Goal: Information Seeking & Learning: Compare options

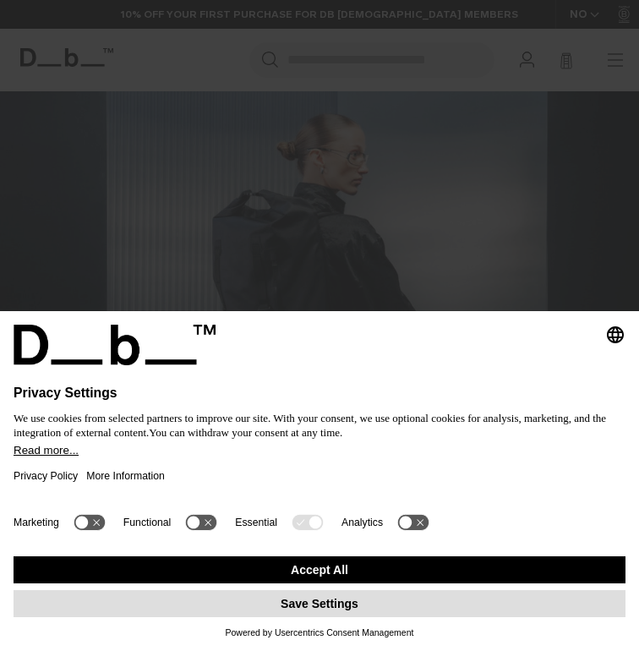
click at [333, 599] on button "Save Settings" at bounding box center [320, 603] width 612 height 27
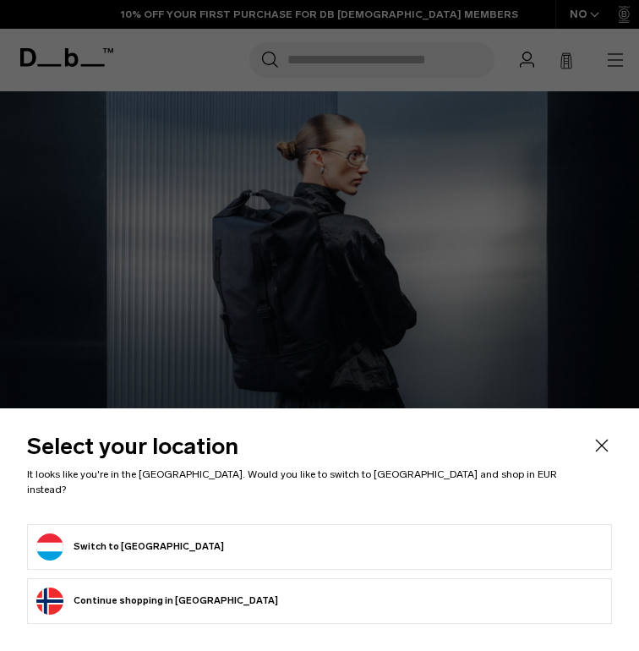
click at [131, 602] on button "Continue browsing Norway store Continue shopping in Norway" at bounding box center [157, 601] width 242 height 27
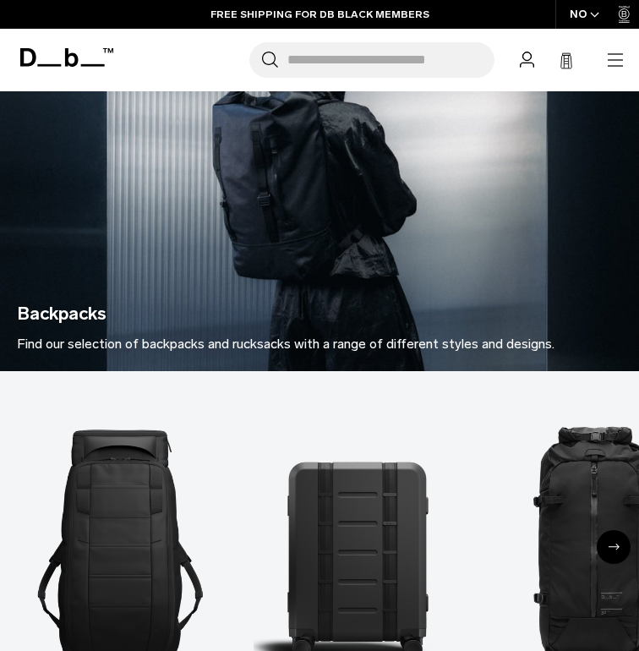
scroll to position [284, 0]
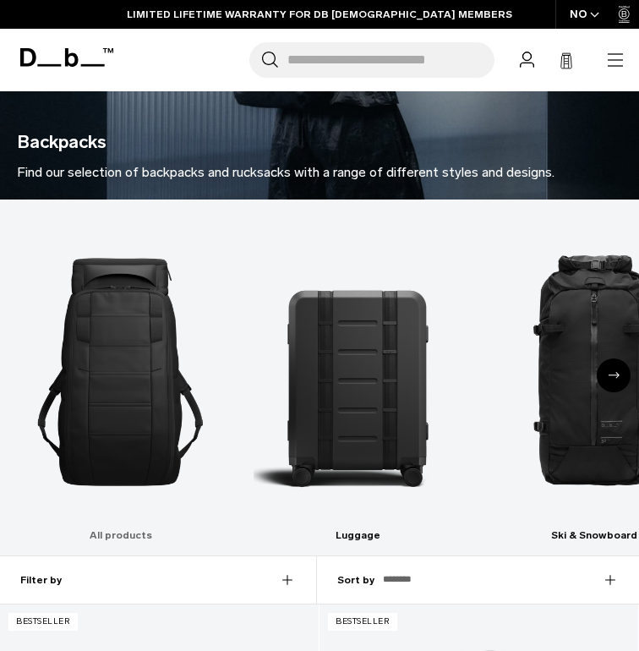
click at [125, 318] on img "1 / 10" at bounding box center [120, 371] width 207 height 311
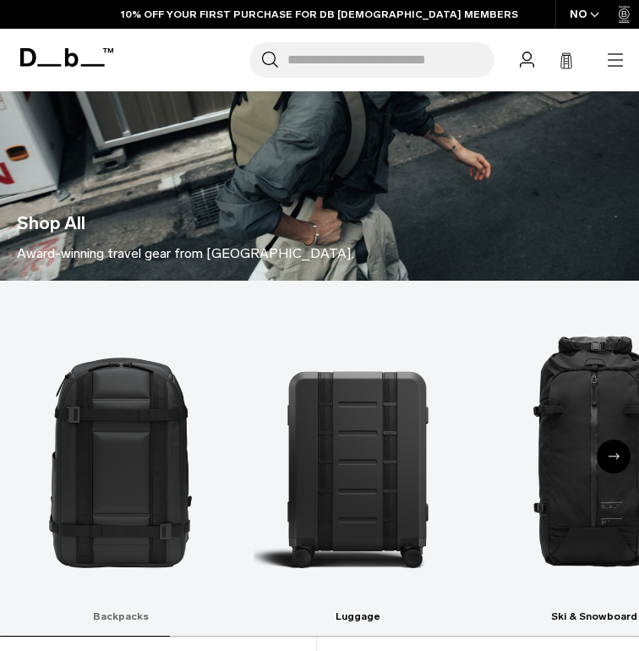
click at [116, 407] on img "1 / 10" at bounding box center [120, 453] width 207 height 311
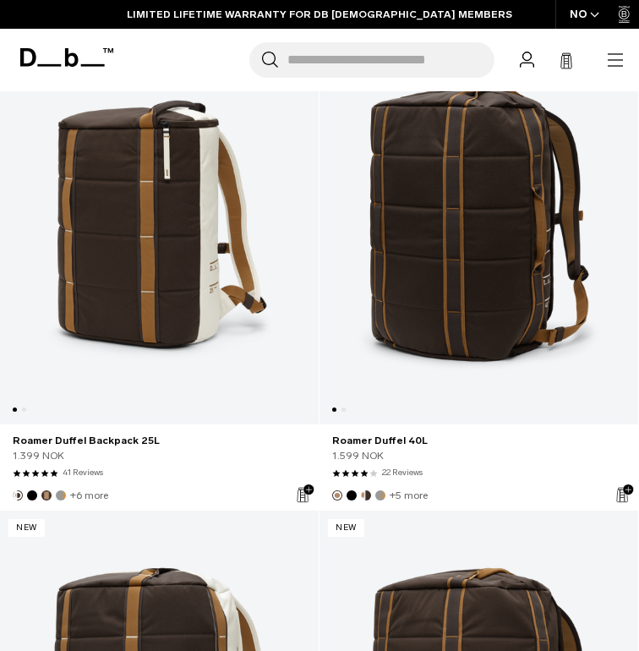
scroll to position [2649, 0]
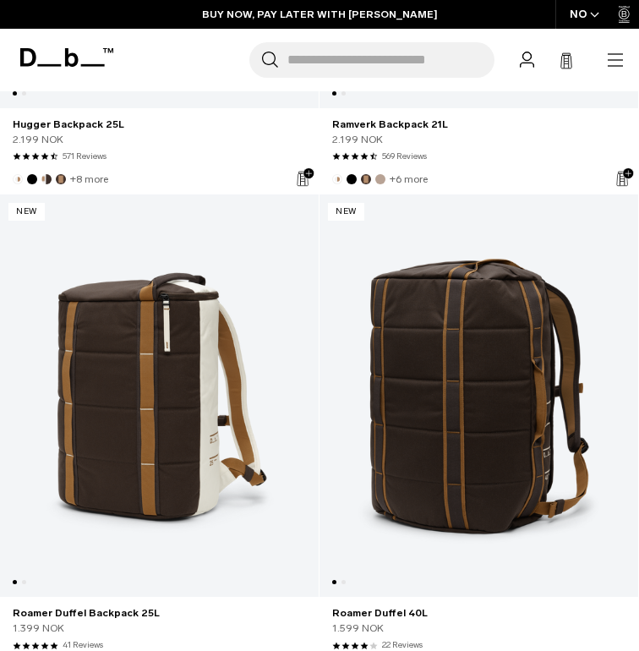
click at [525, 463] on link "Roamer Duffel 40L" at bounding box center [479, 395] width 319 height 402
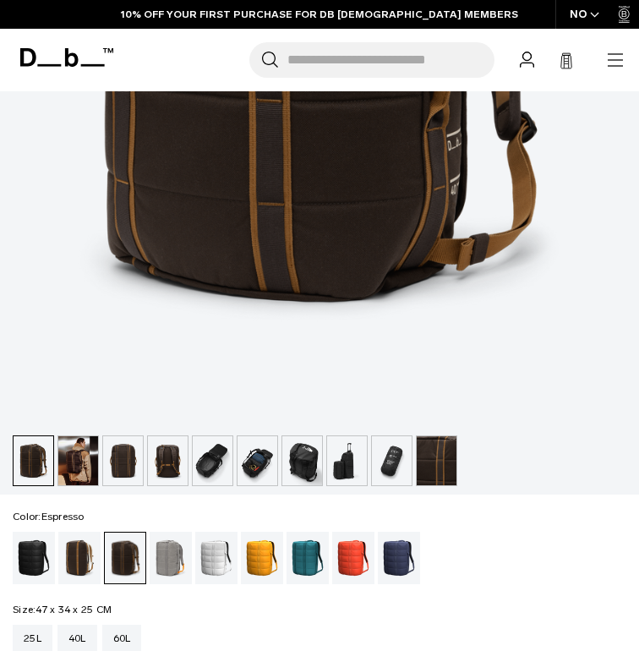
click at [106, 472] on img "button" at bounding box center [123, 460] width 40 height 49
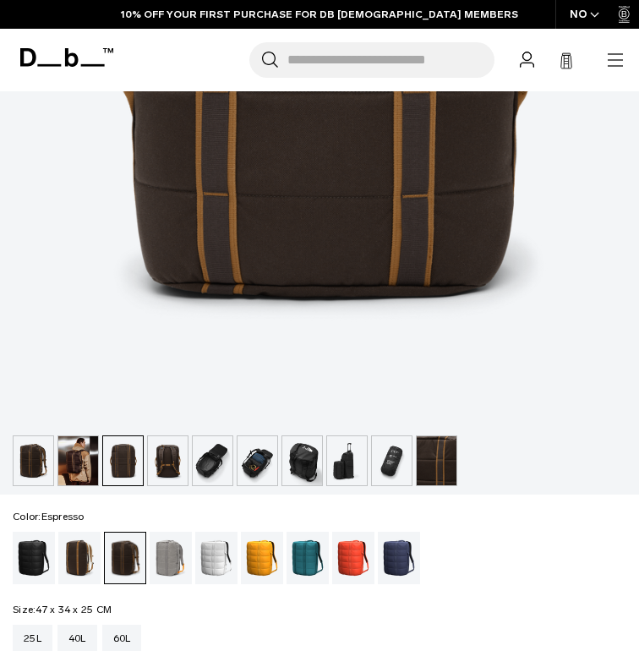
click at [76, 465] on img "button" at bounding box center [78, 460] width 40 height 49
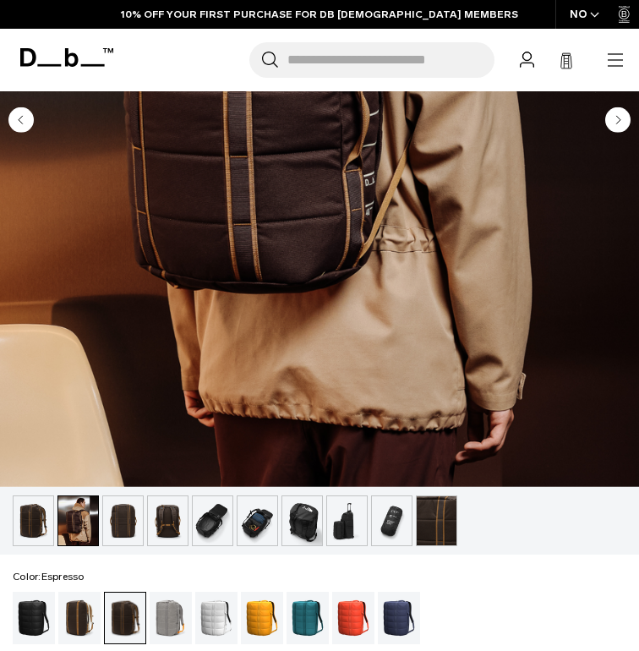
scroll to position [528, 0]
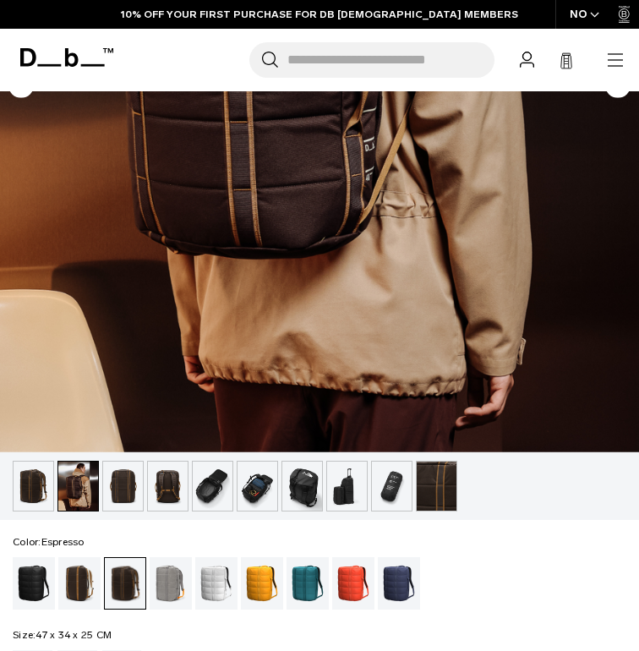
click at [246, 508] on img "button" at bounding box center [258, 486] width 40 height 49
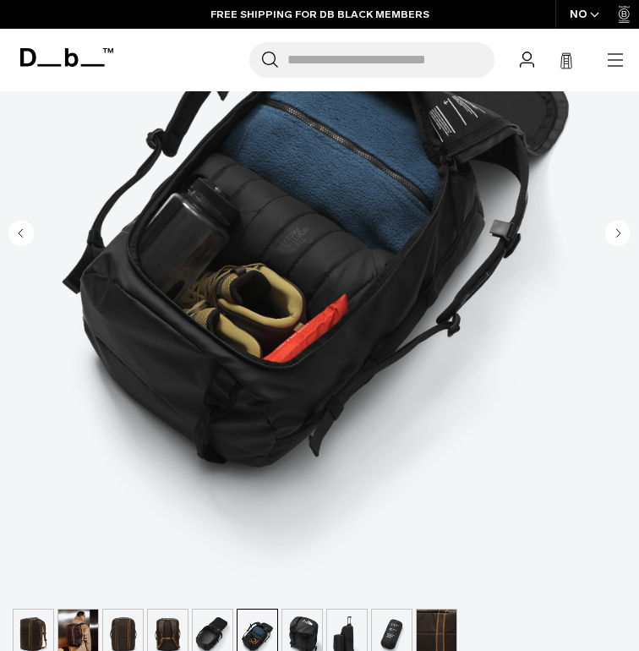
scroll to position [438, 0]
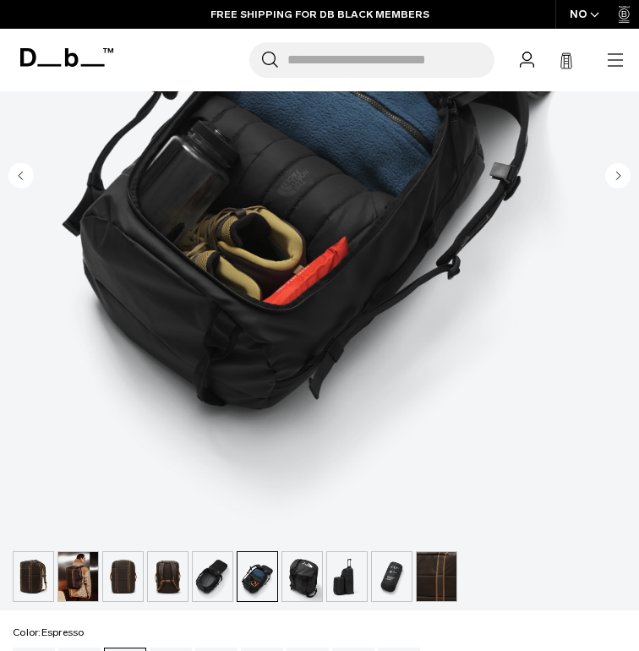
click at [315, 567] on img "button" at bounding box center [302, 576] width 40 height 49
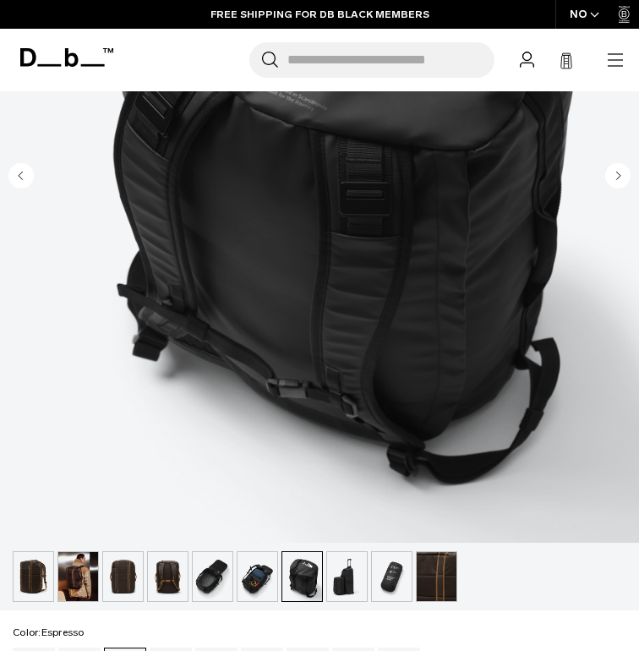
click at [340, 573] on img "button" at bounding box center [347, 576] width 40 height 49
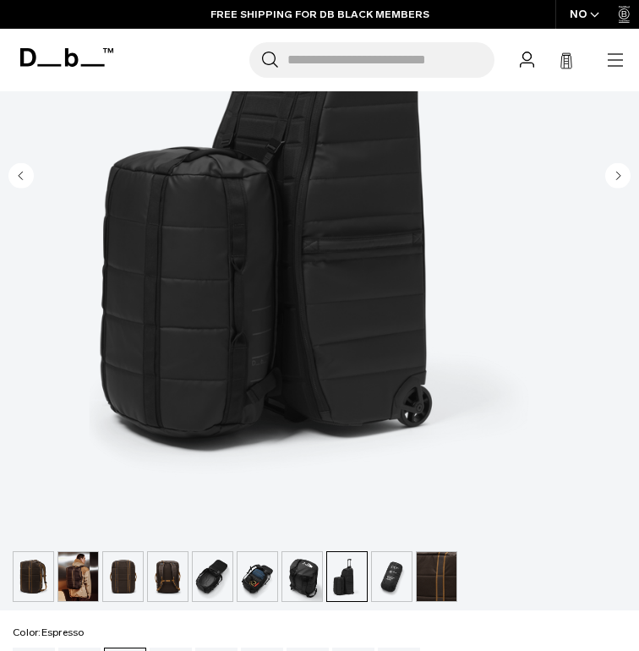
click at [405, 569] on img "button" at bounding box center [392, 576] width 40 height 49
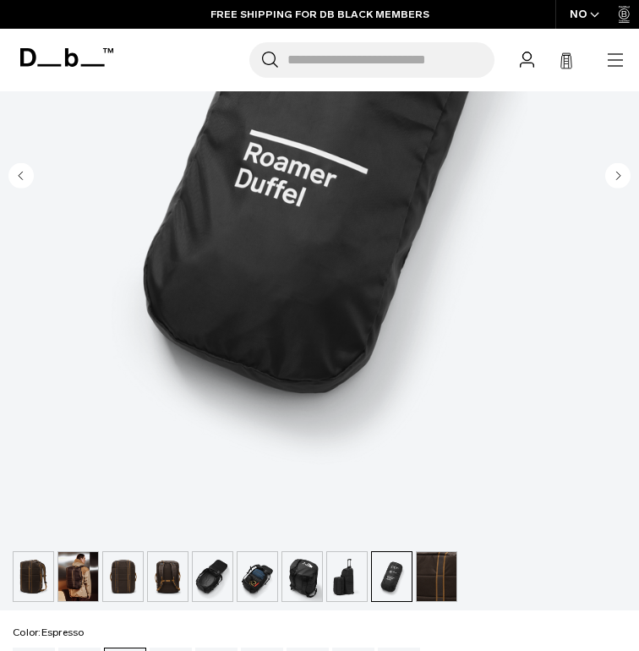
click at [254, 570] on img "button" at bounding box center [258, 576] width 40 height 49
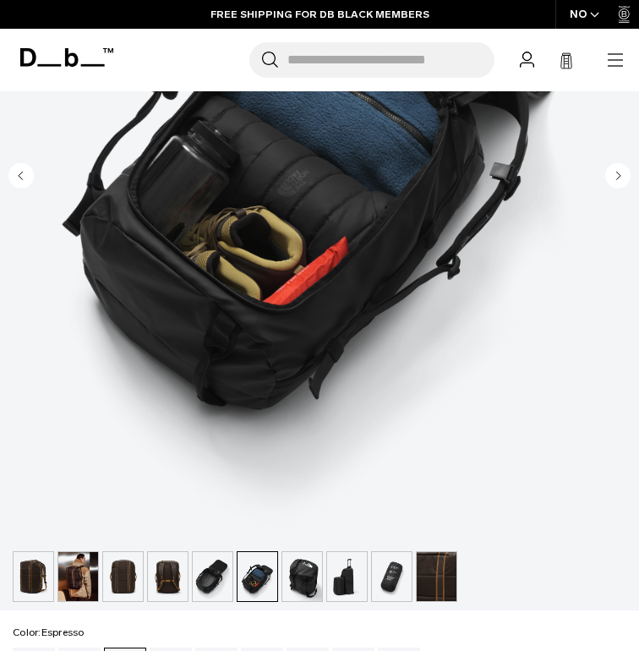
click at [138, 570] on img "button" at bounding box center [123, 576] width 40 height 49
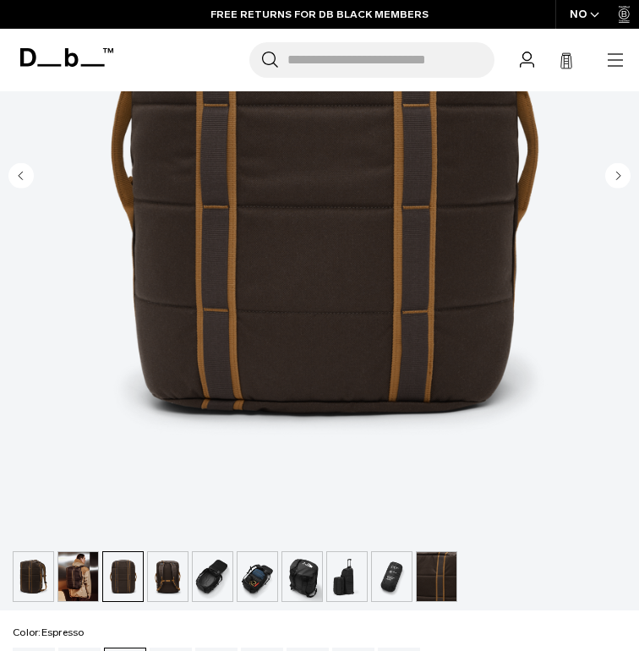
click at [205, 578] on img "button" at bounding box center [213, 576] width 40 height 49
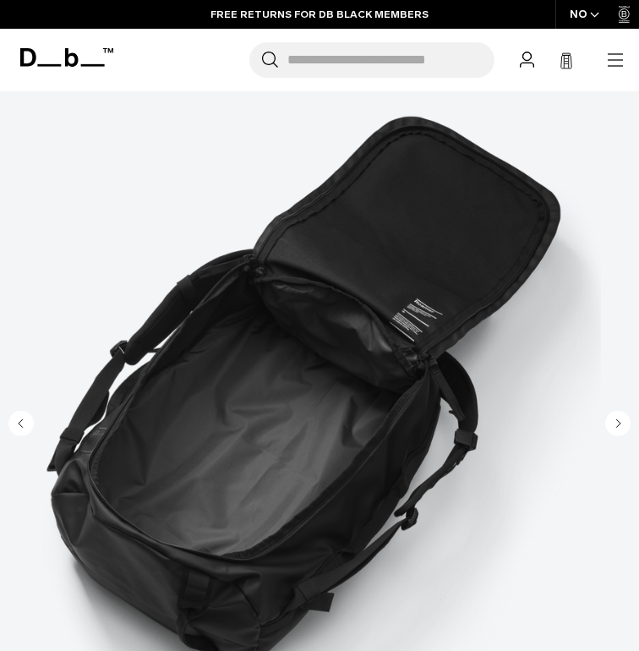
scroll to position [185, 0]
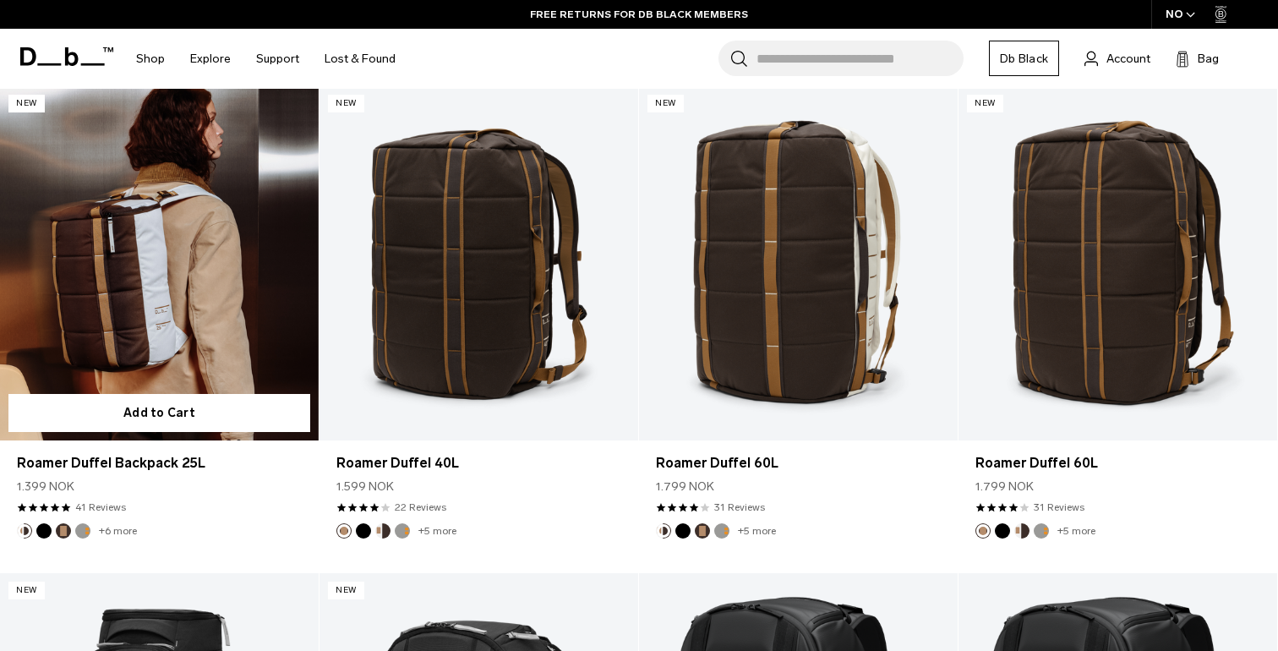
scroll to position [1298, 0]
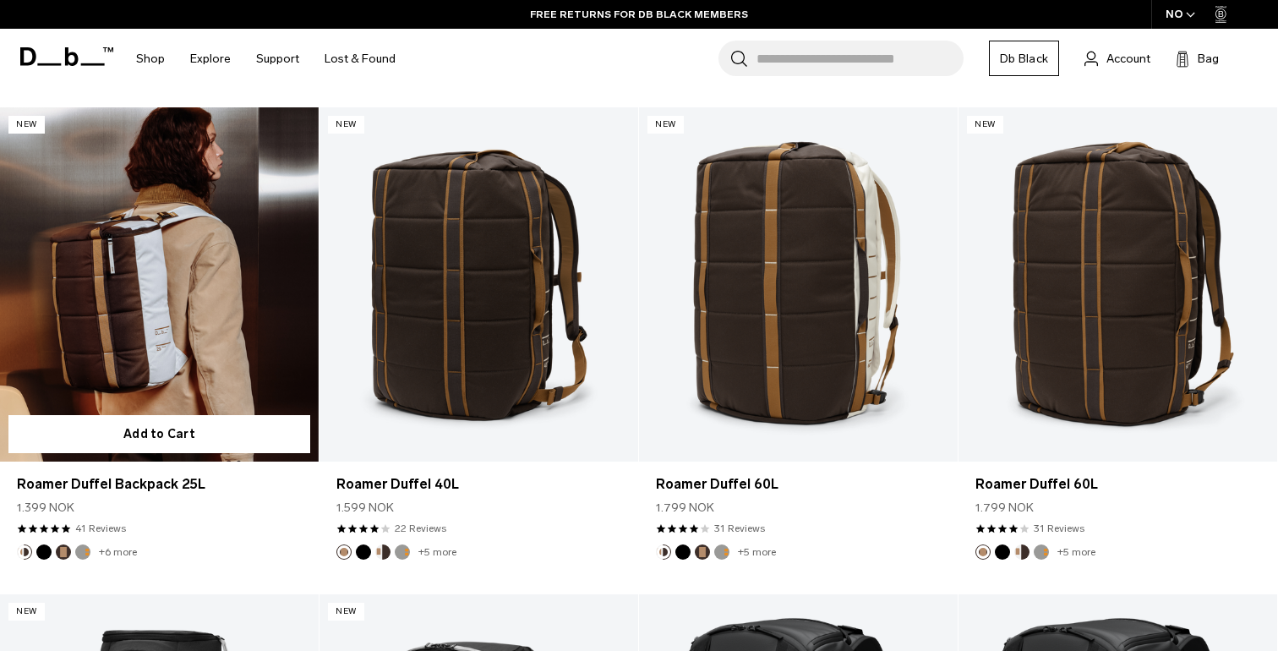
click at [317, 351] on link "Roamer Duffel Backpack 25L" at bounding box center [159, 284] width 319 height 354
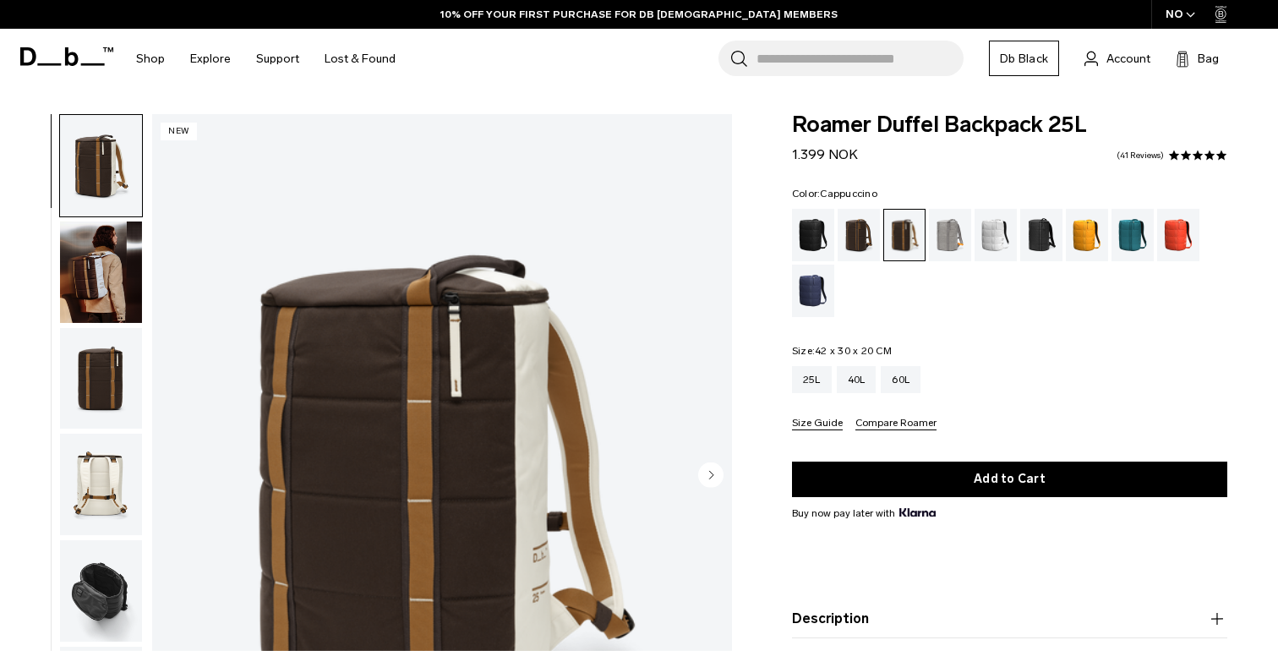
click at [91, 332] on img "button" at bounding box center [101, 378] width 82 height 101
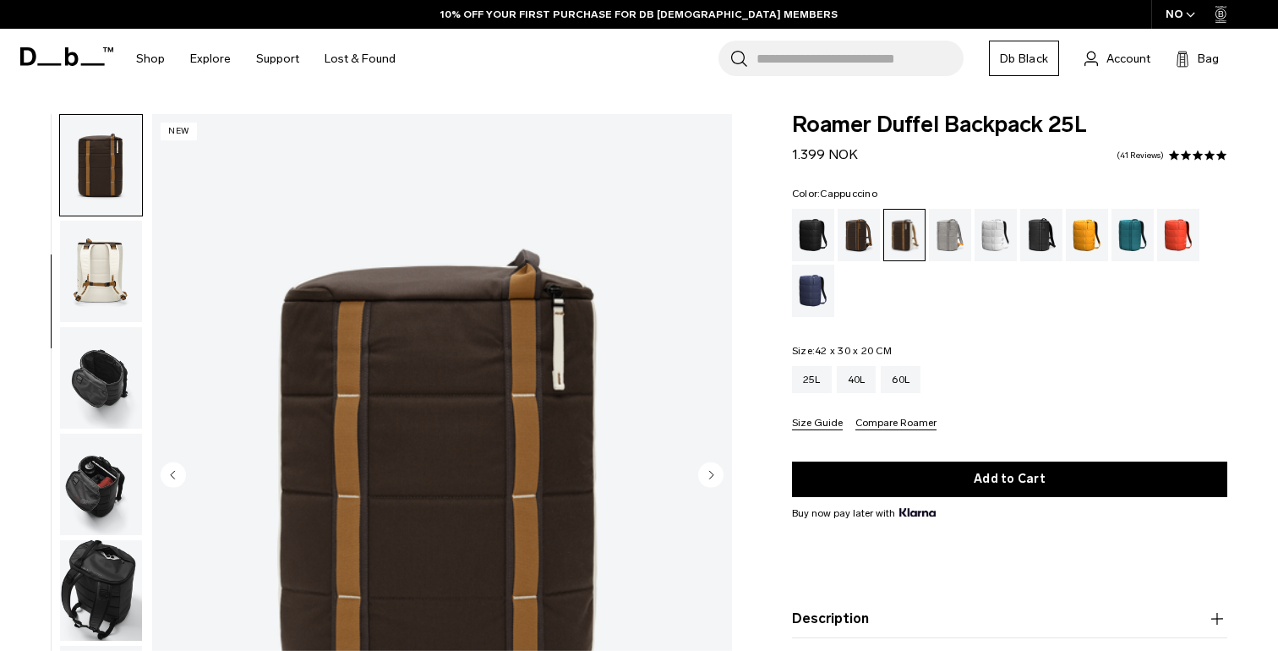
click at [116, 496] on img "button" at bounding box center [101, 484] width 82 height 101
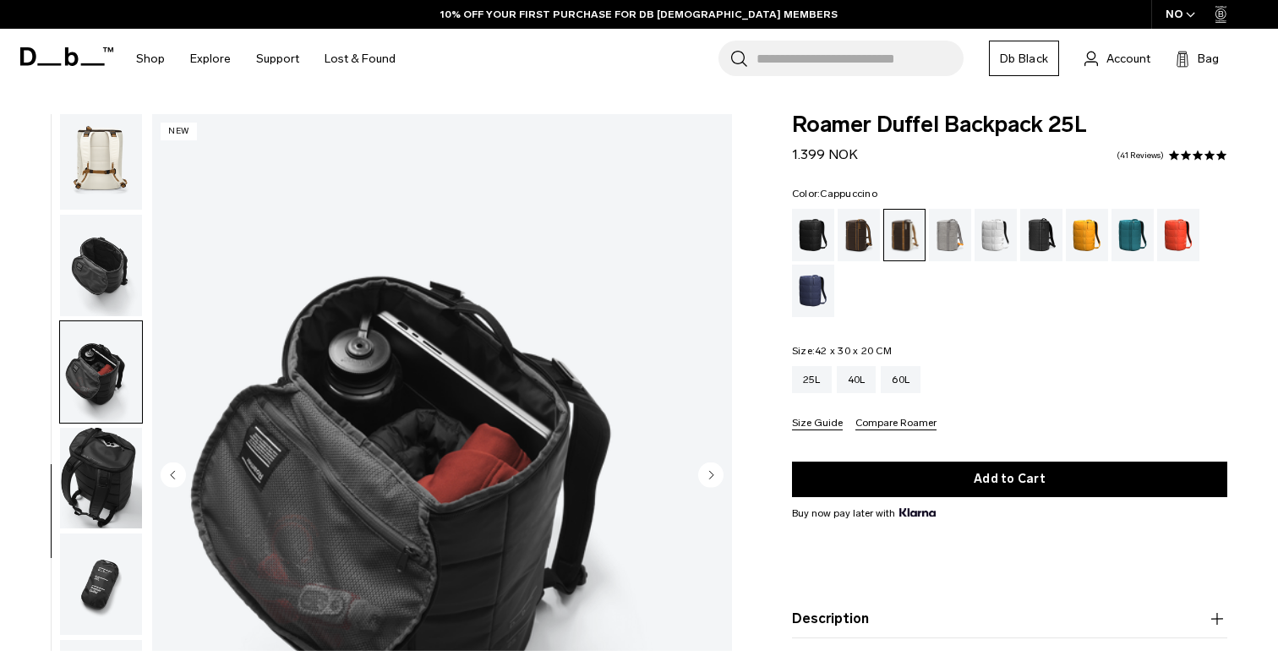
scroll to position [336, 0]
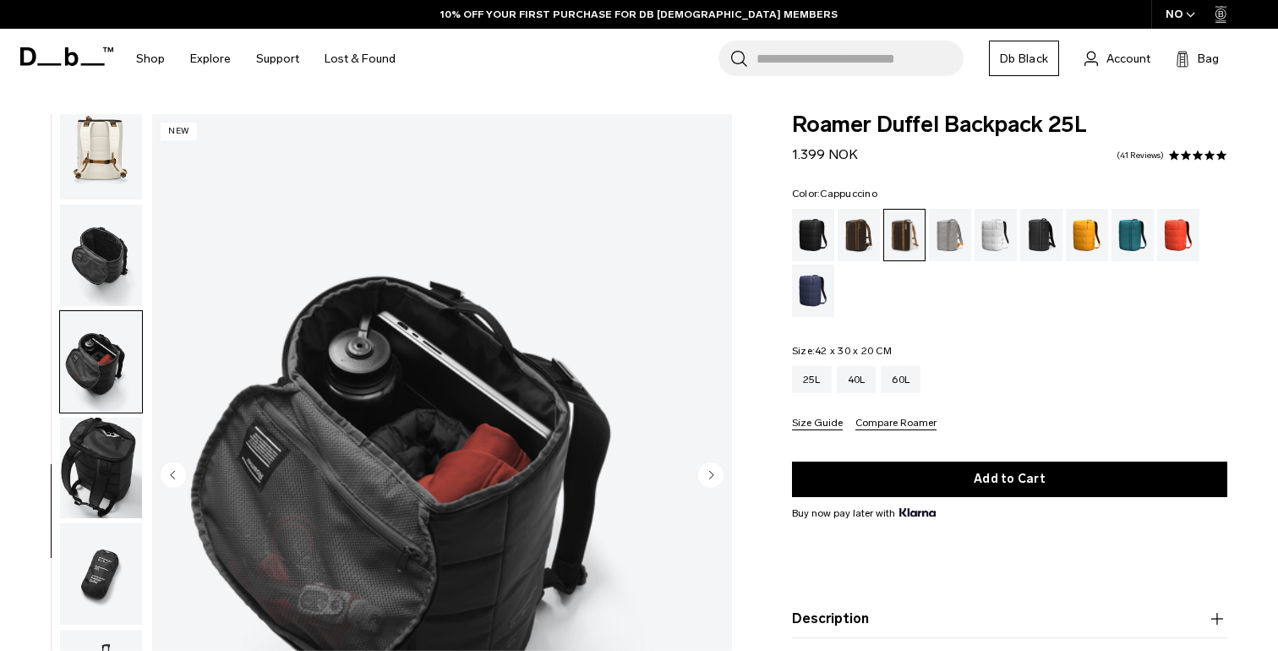
click at [118, 483] on img "button" at bounding box center [101, 468] width 82 height 101
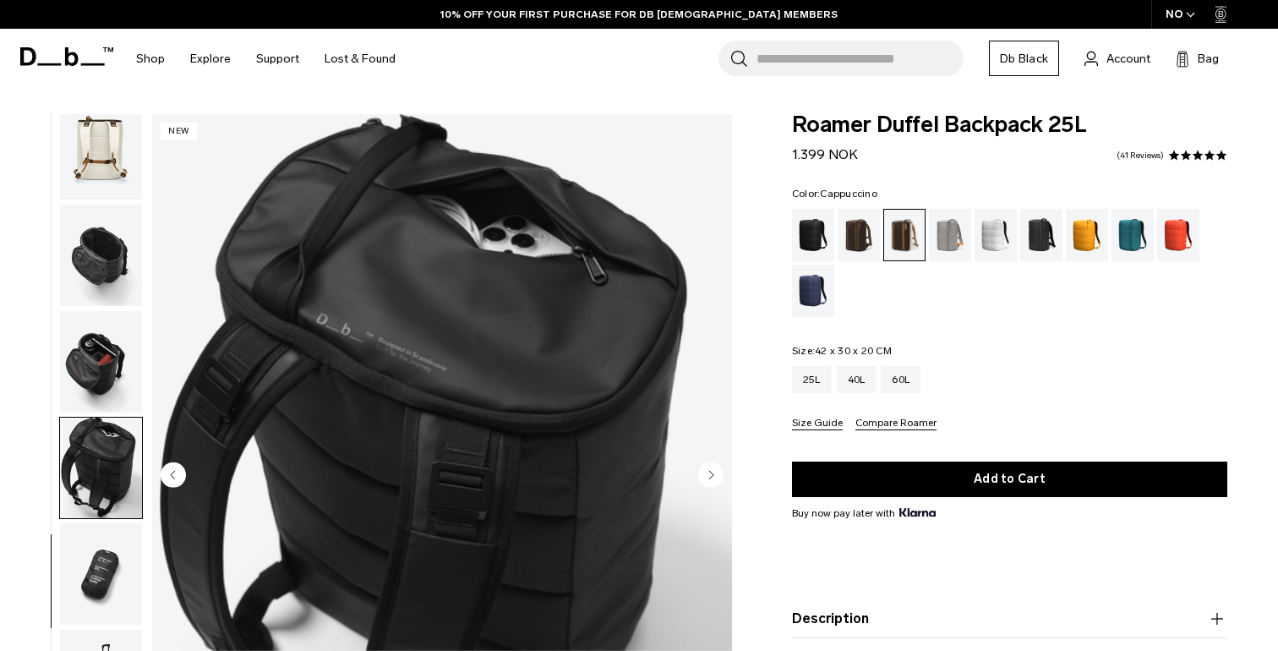
click at [124, 401] on img "button" at bounding box center [101, 361] width 82 height 101
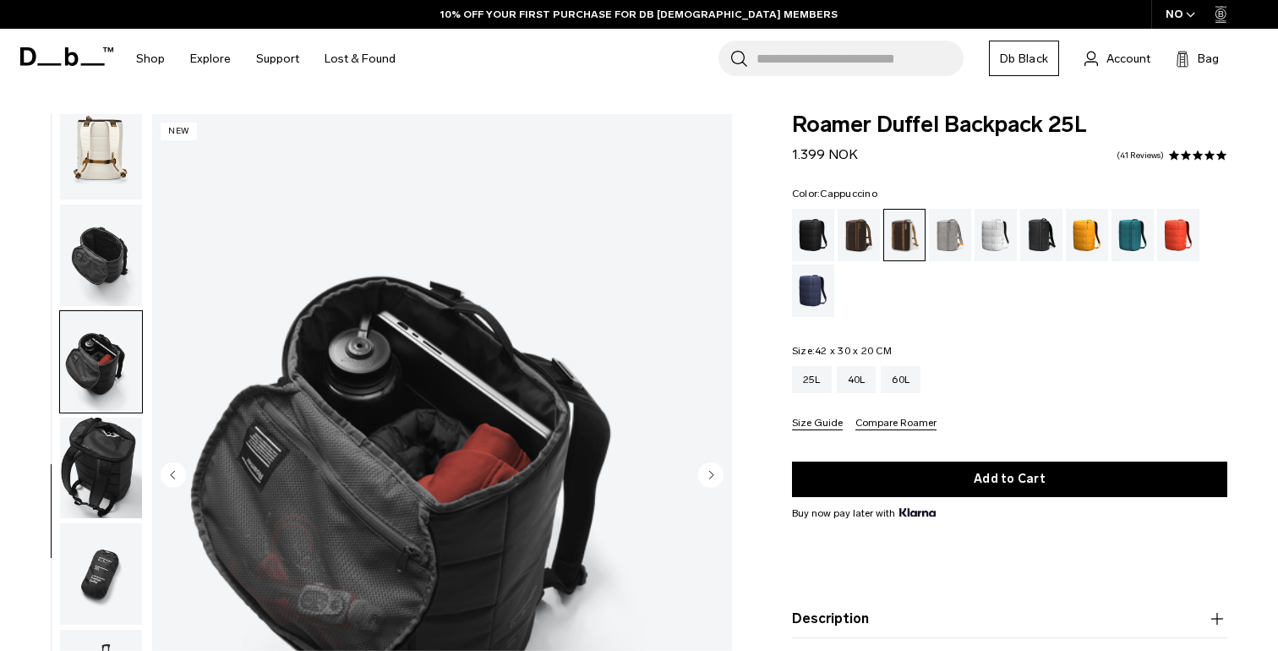
click at [123, 302] on img "button" at bounding box center [101, 255] width 82 height 101
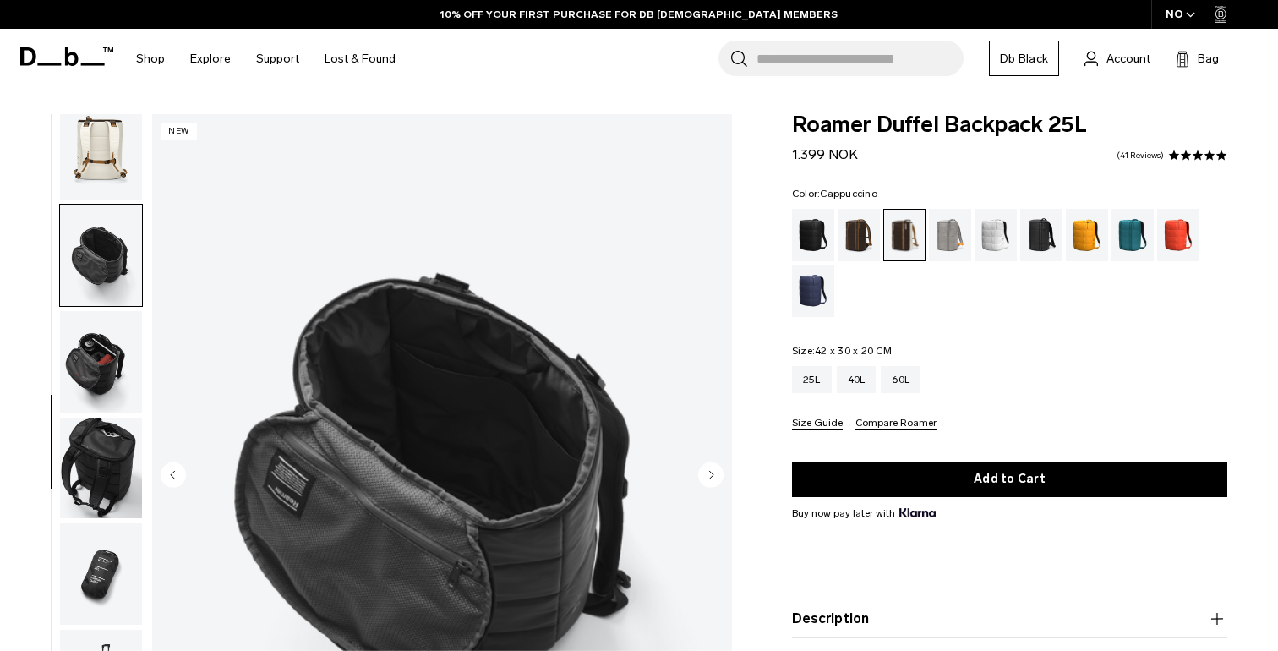
click at [119, 281] on img "button" at bounding box center [101, 255] width 82 height 101
click at [106, 336] on img "button" at bounding box center [101, 361] width 82 height 101
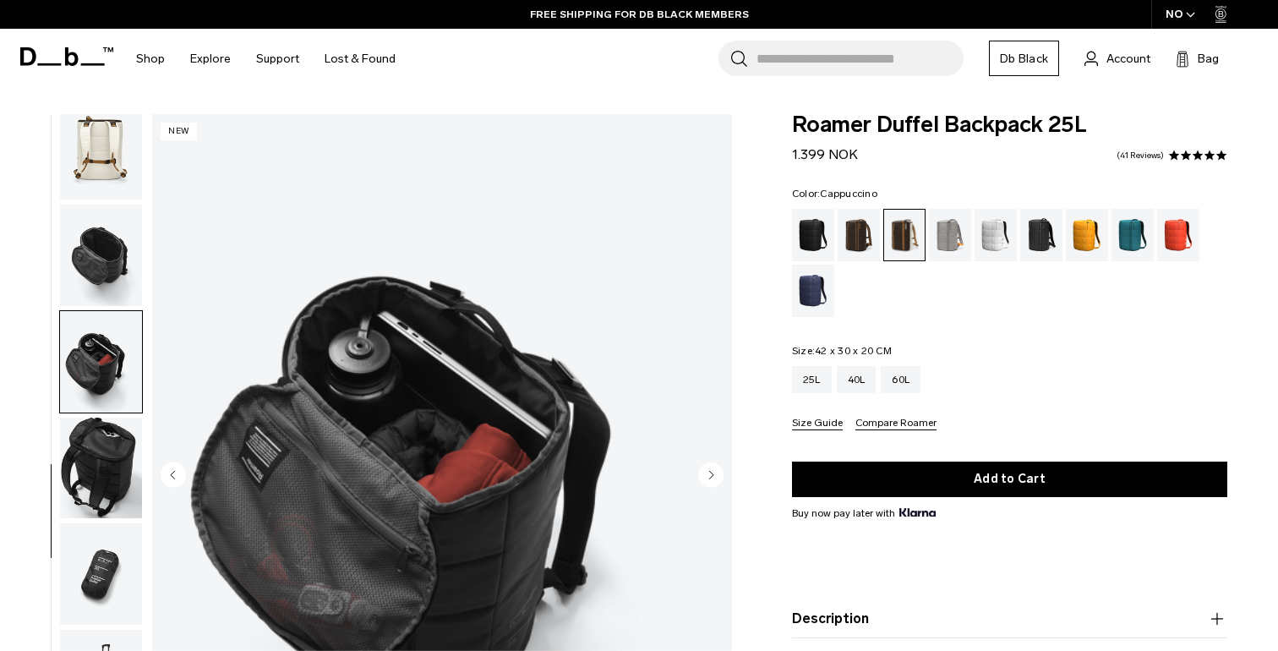
click at [418, 408] on img "6 / 10" at bounding box center [442, 476] width 580 height 724
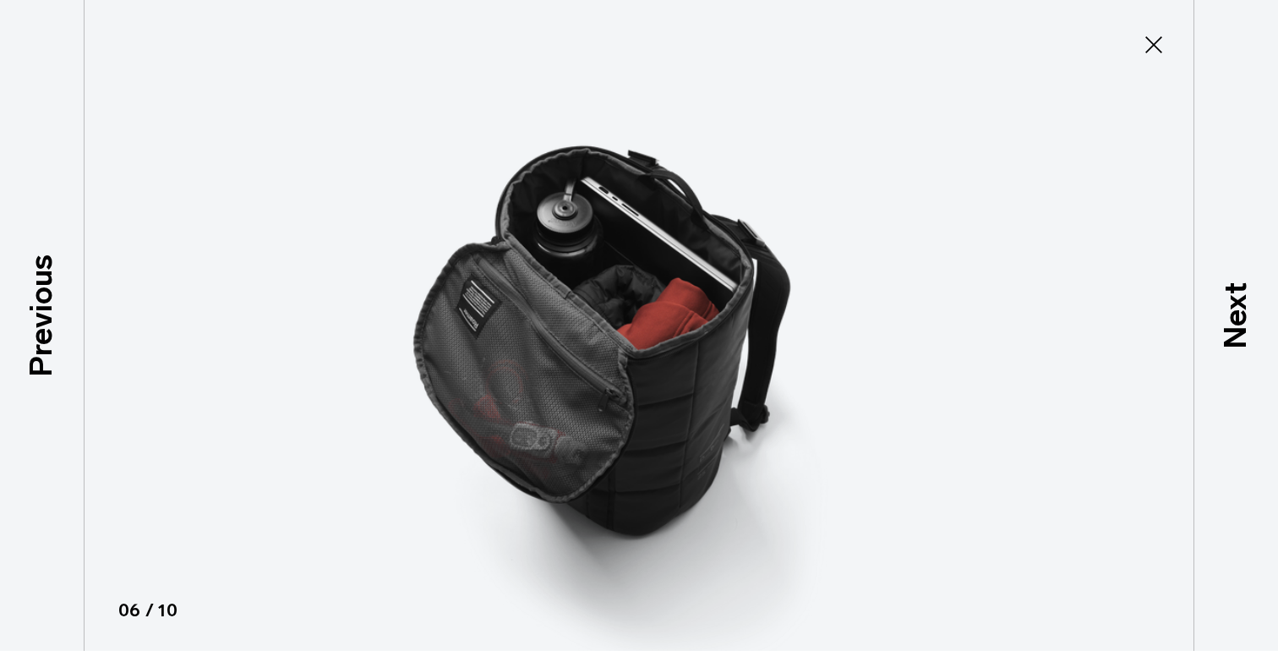
click at [1156, 40] on icon at bounding box center [1153, 44] width 27 height 27
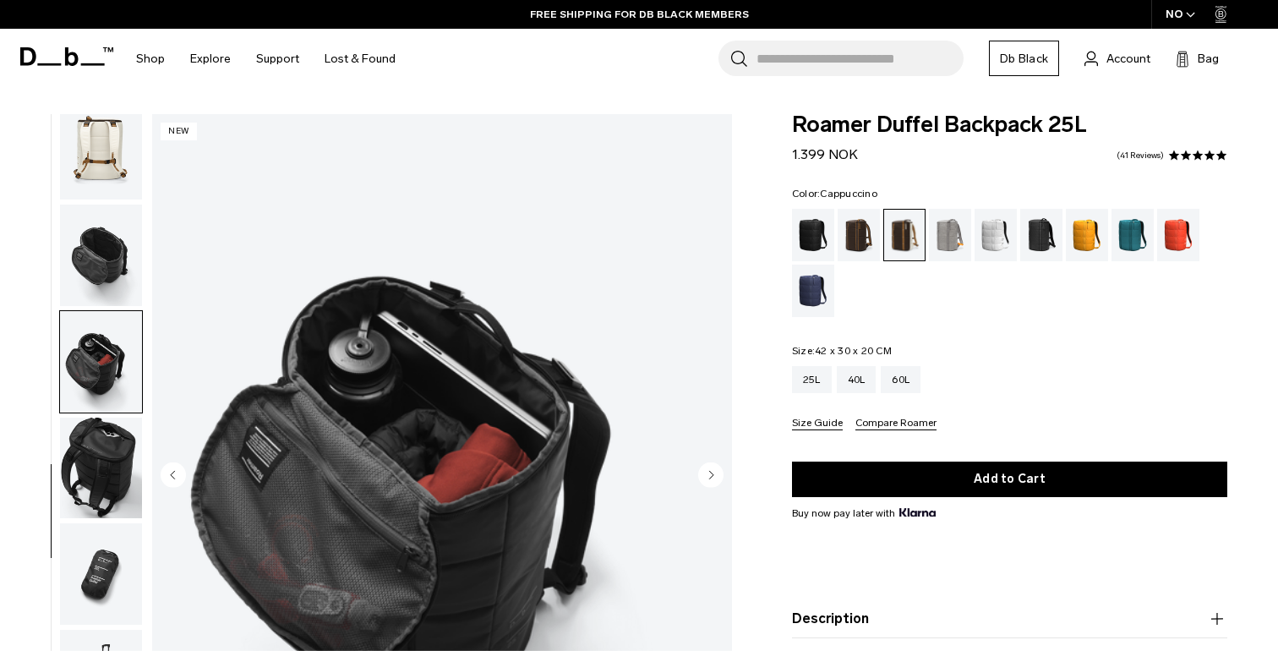
click at [91, 554] on img "button" at bounding box center [101, 573] width 82 height 101
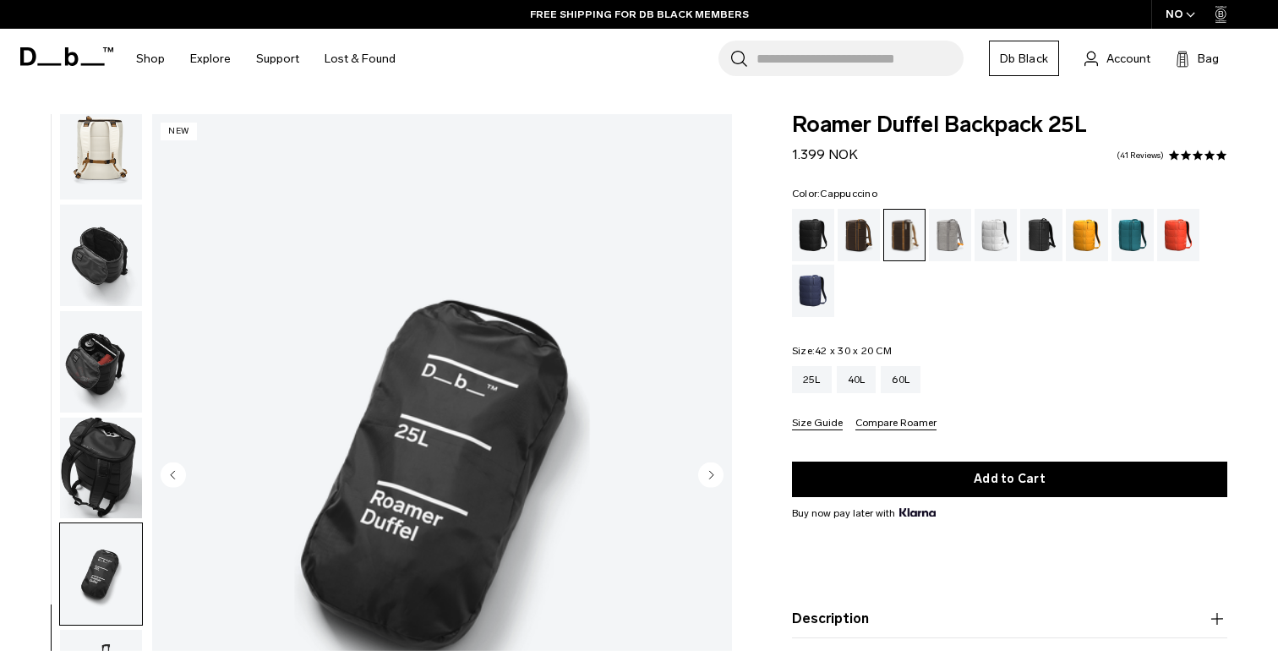
click at [119, 421] on img "button" at bounding box center [101, 468] width 82 height 101
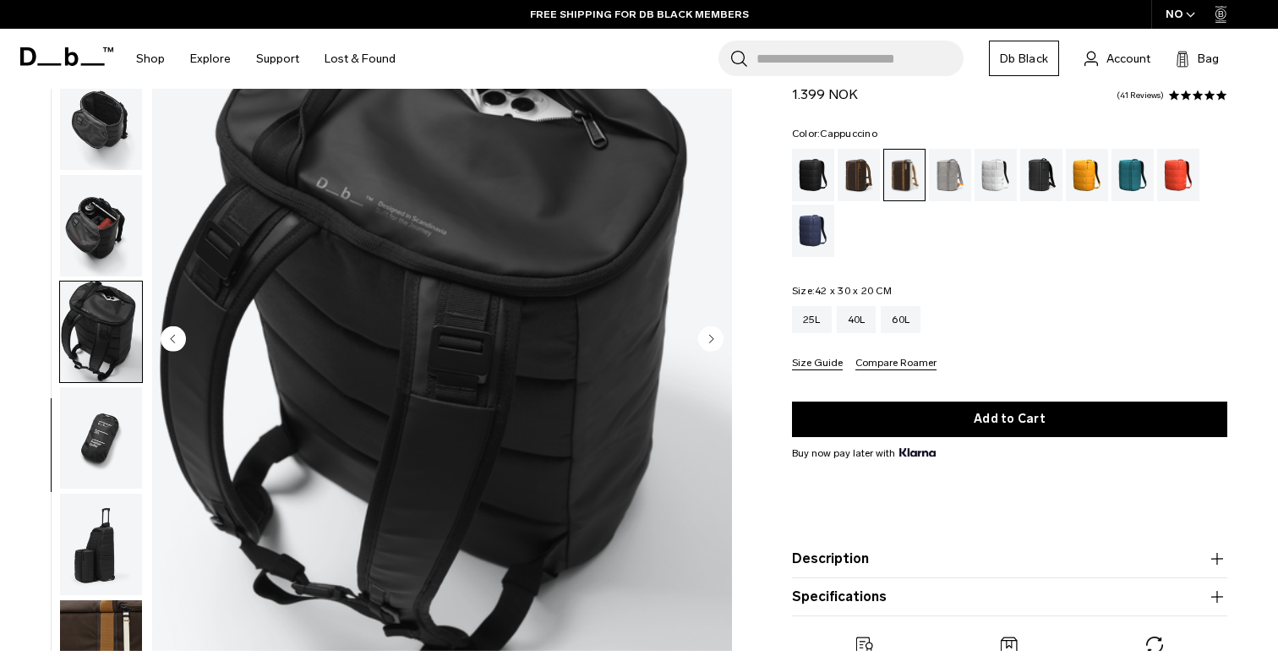
scroll to position [165, 0]
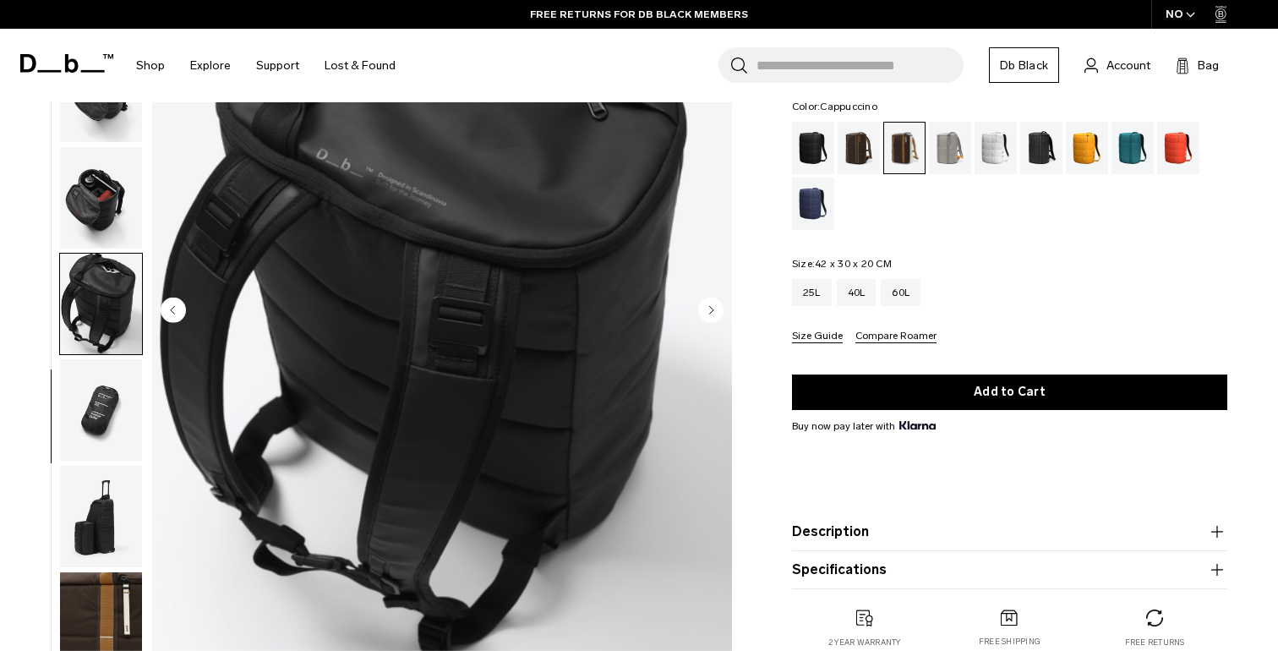
click at [105, 511] on img "button" at bounding box center [101, 516] width 82 height 101
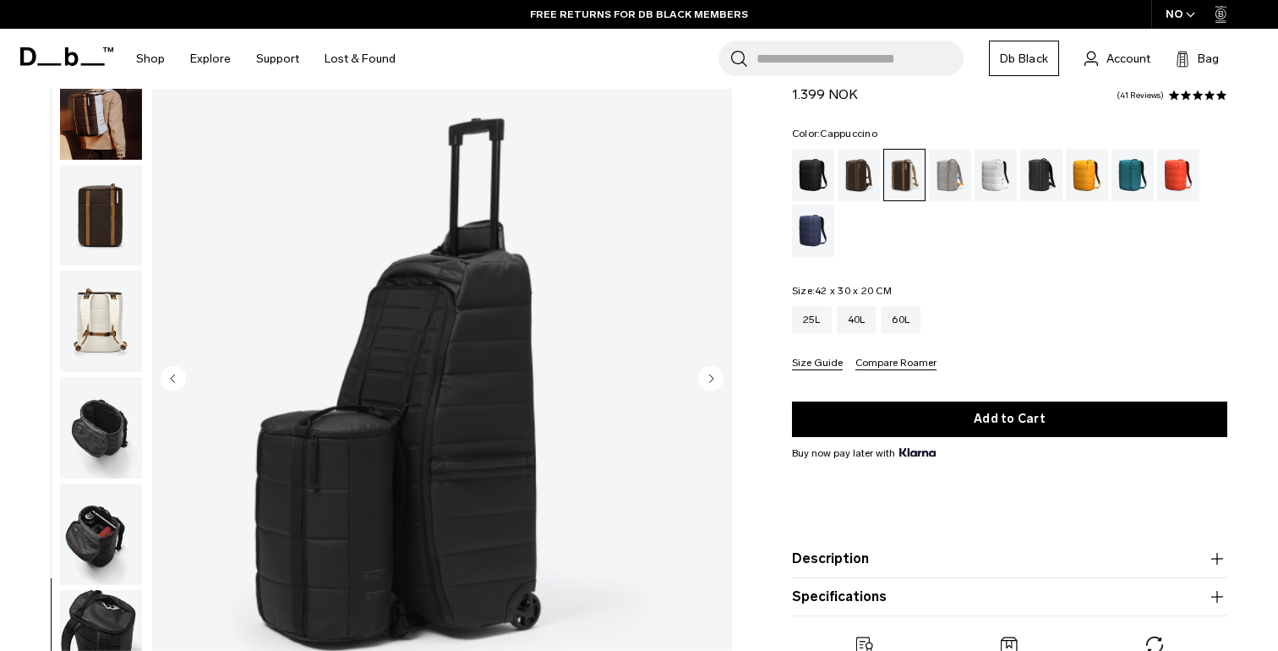
scroll to position [68, 0]
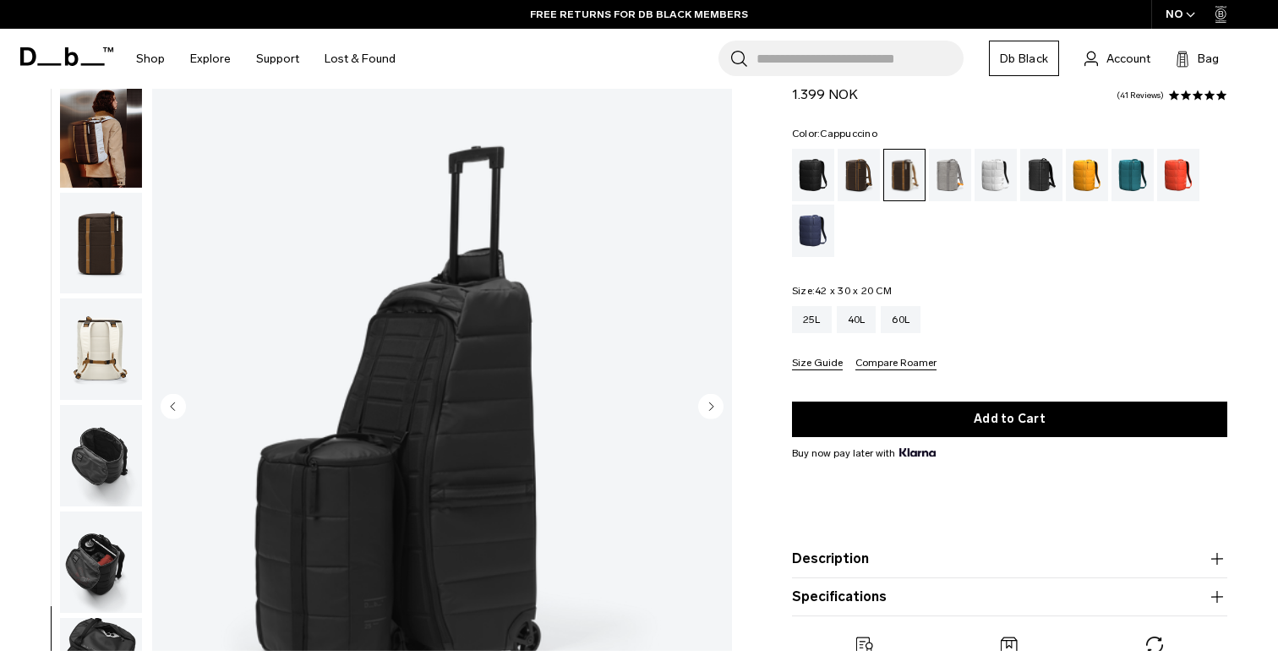
click at [118, 141] on img "button" at bounding box center [101, 136] width 82 height 101
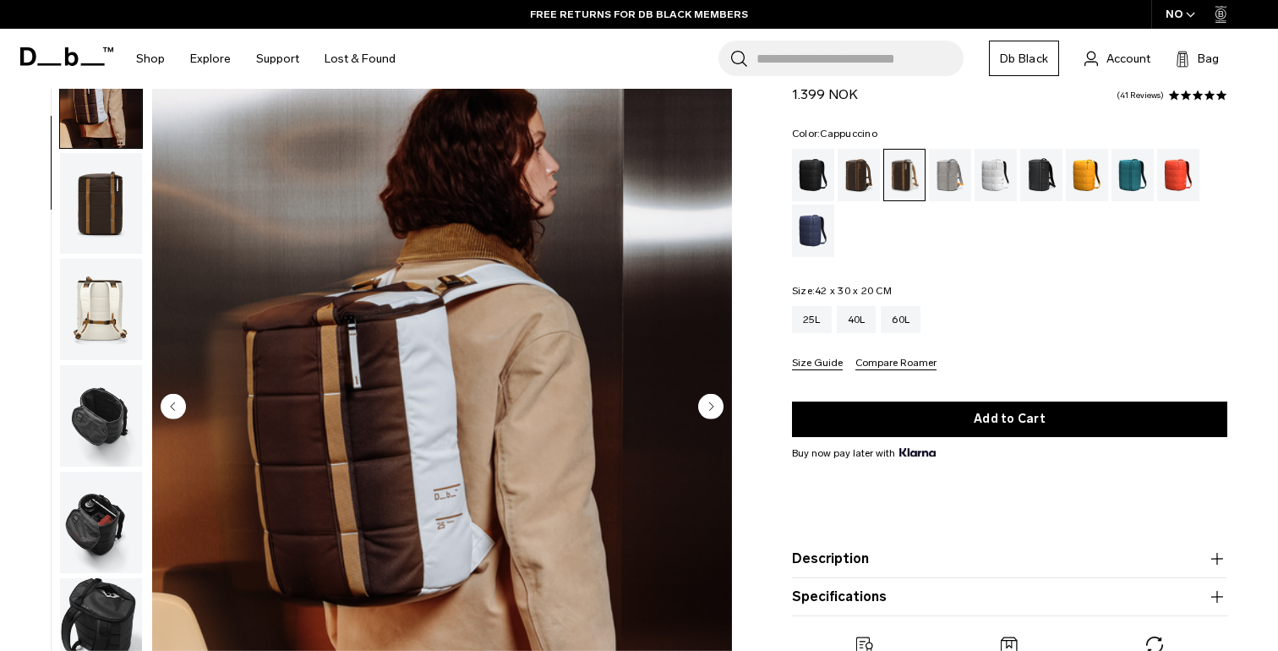
click at [102, 261] on img "button" at bounding box center [101, 309] width 82 height 101
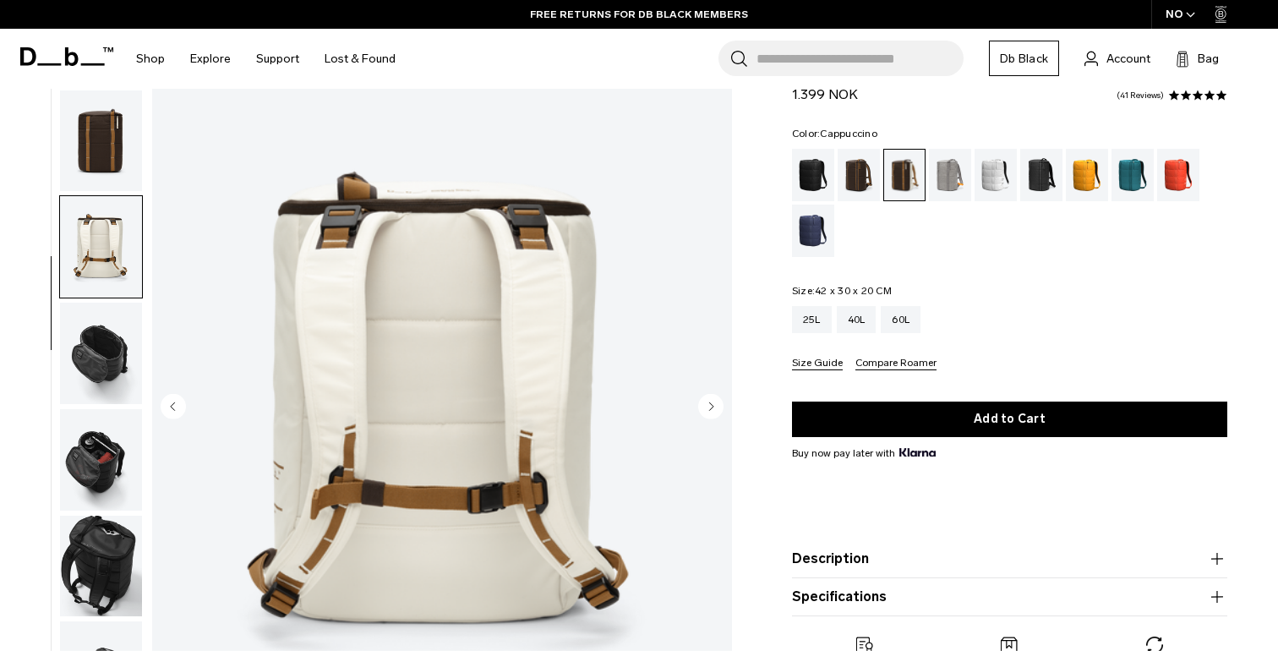
click at [108, 189] on img "button" at bounding box center [101, 140] width 82 height 101
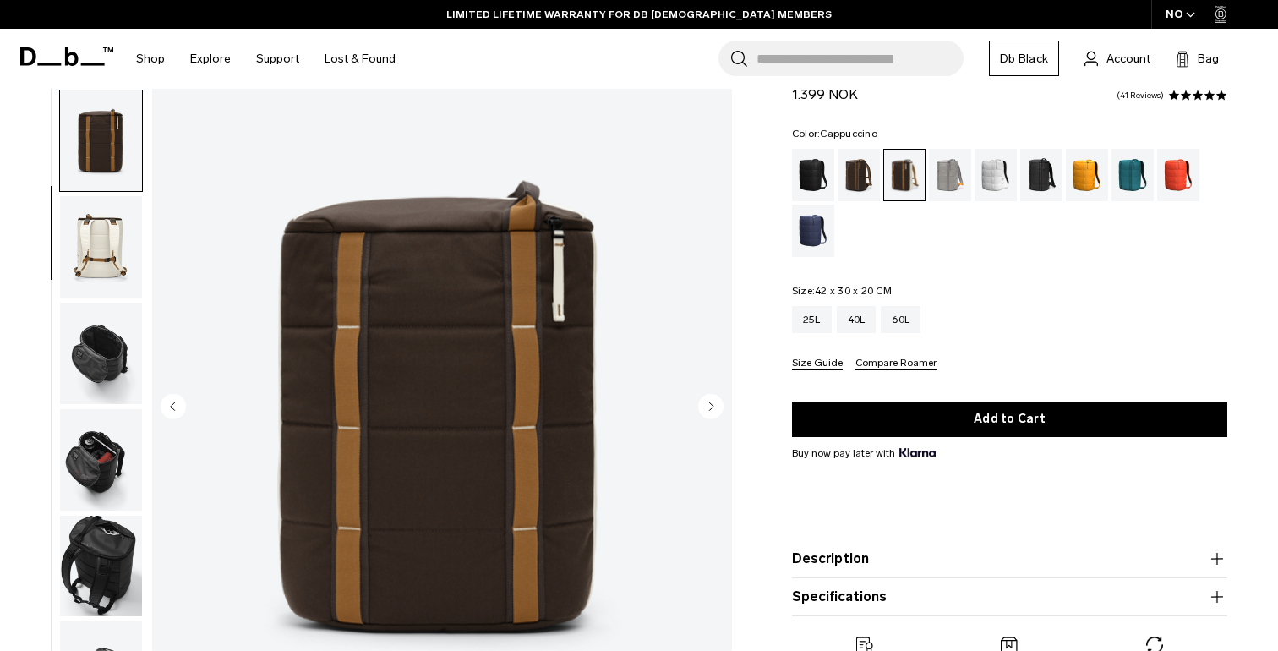
scroll to position [213, 0]
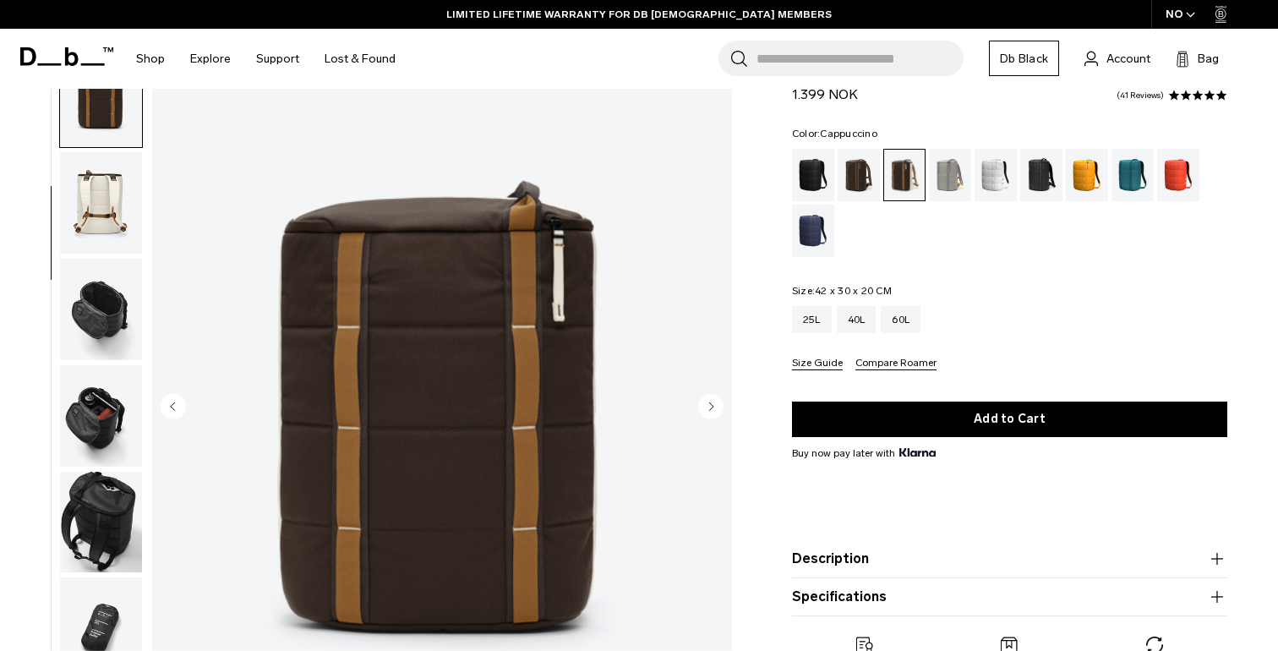
click at [121, 108] on img "button" at bounding box center [101, 96] width 82 height 101
click at [76, 455] on img "button" at bounding box center [101, 415] width 82 height 101
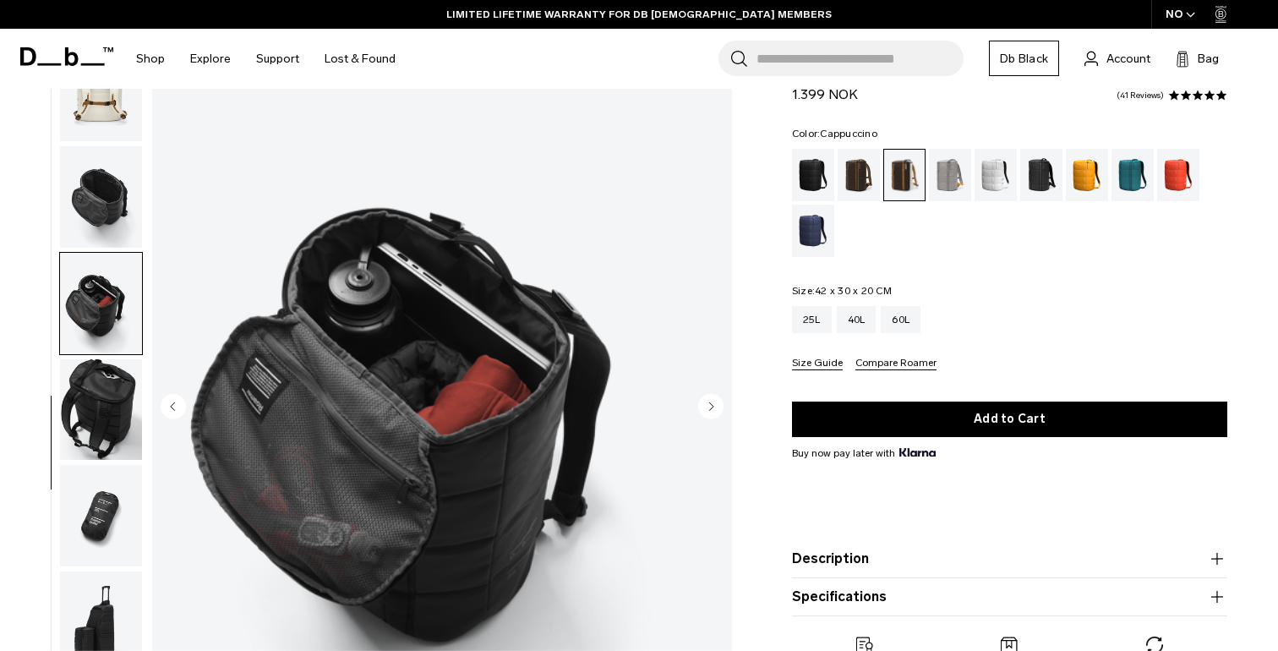
scroll to position [336, 0]
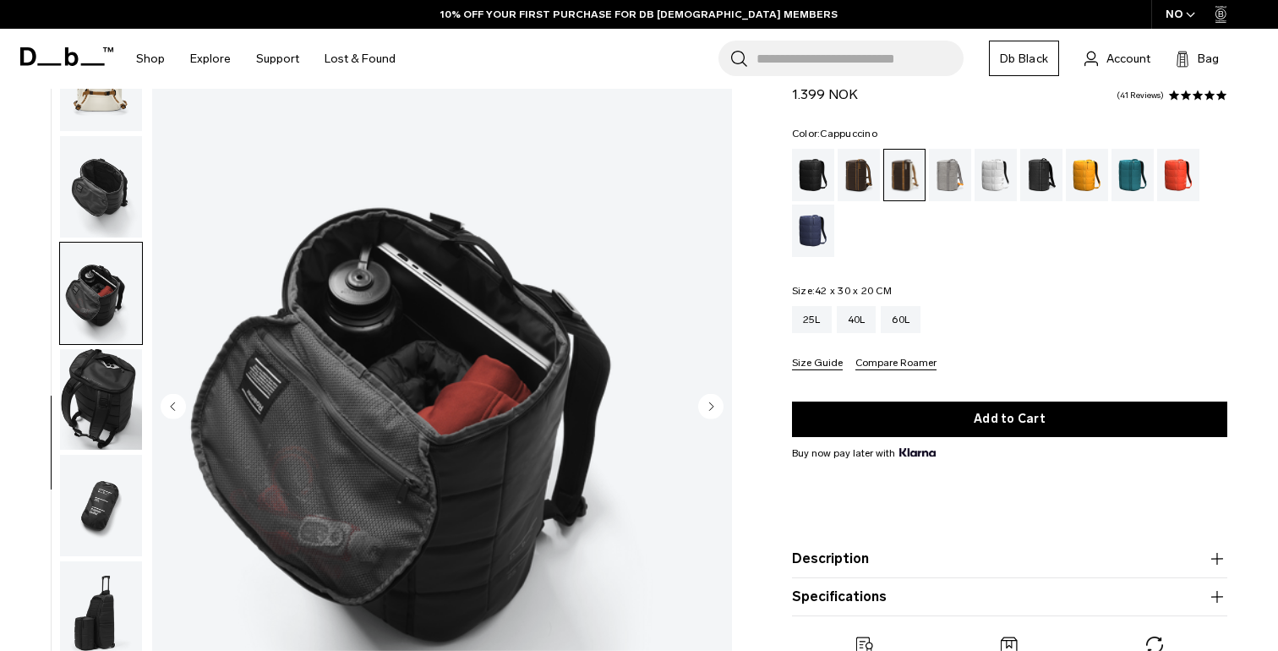
click at [432, 123] on img "6 / 10" at bounding box center [442, 408] width 580 height 724
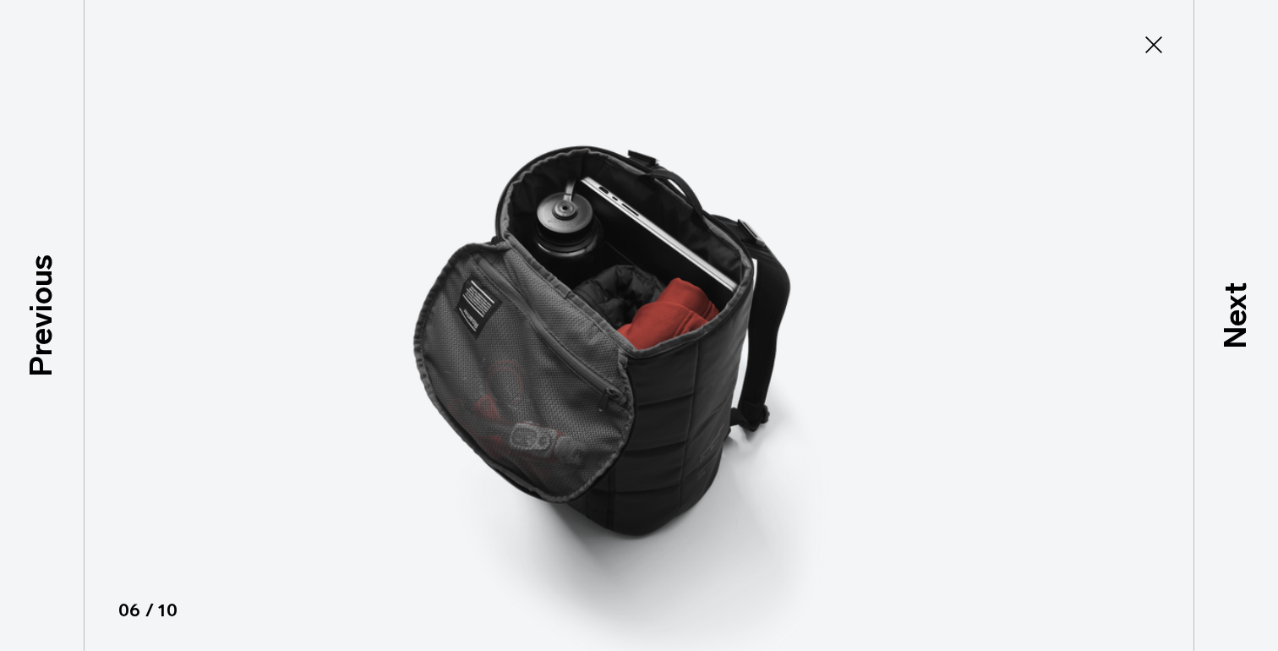
type button "Close"
